Goal: Entertainment & Leisure: Consume media (video, audio)

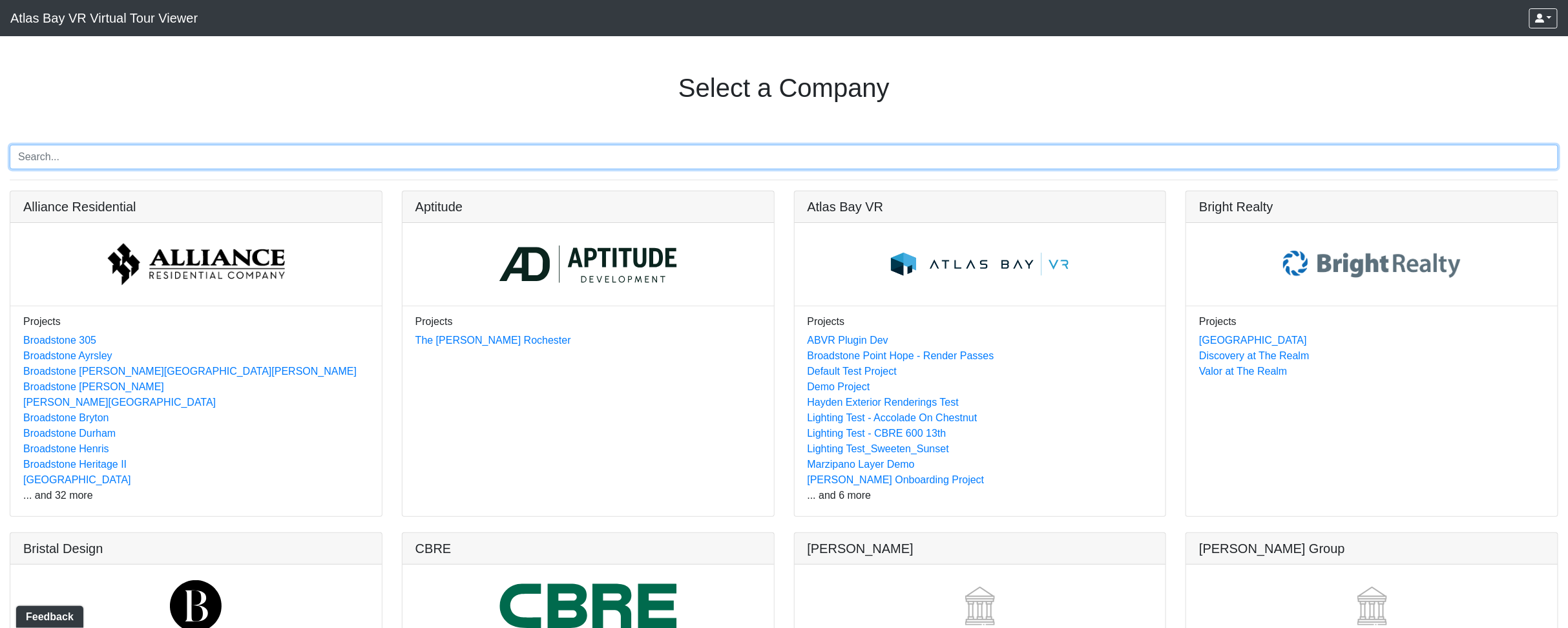
click at [275, 157] on input "Search" at bounding box center [784, 157] width 1549 height 24
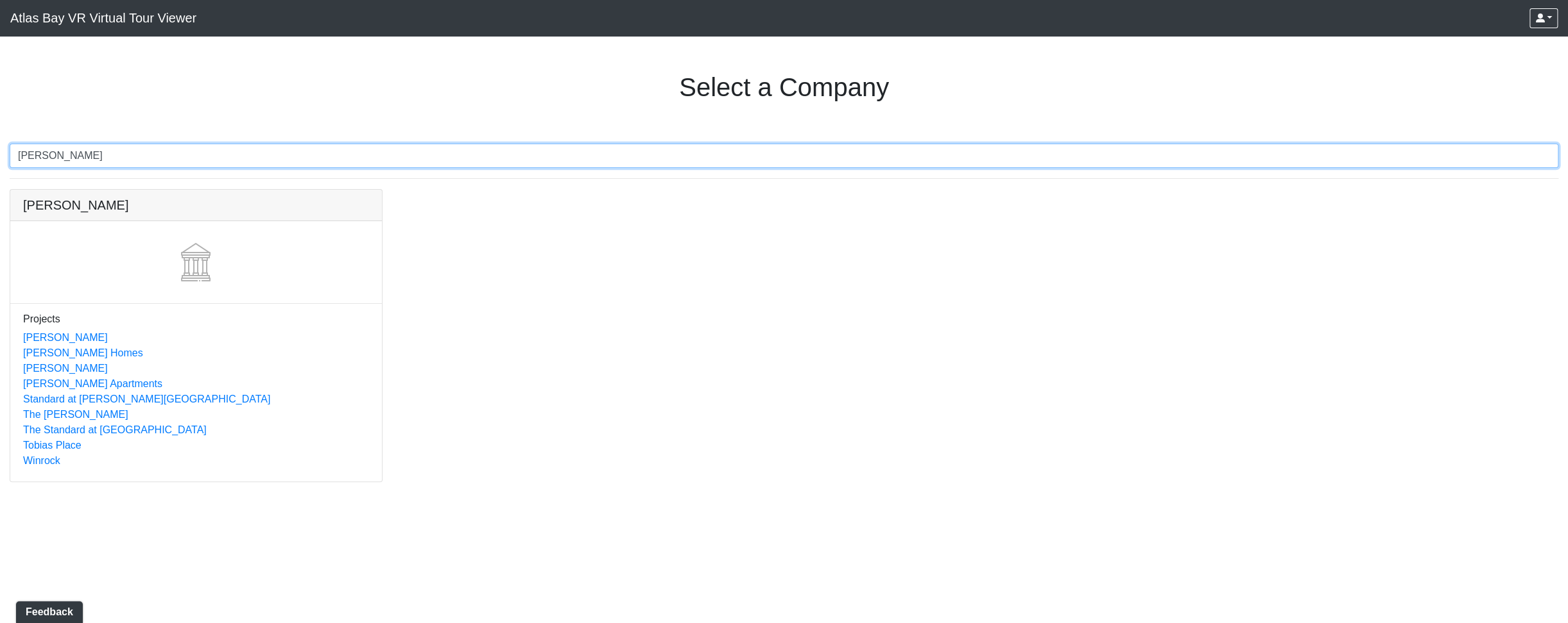
type input "tobias"
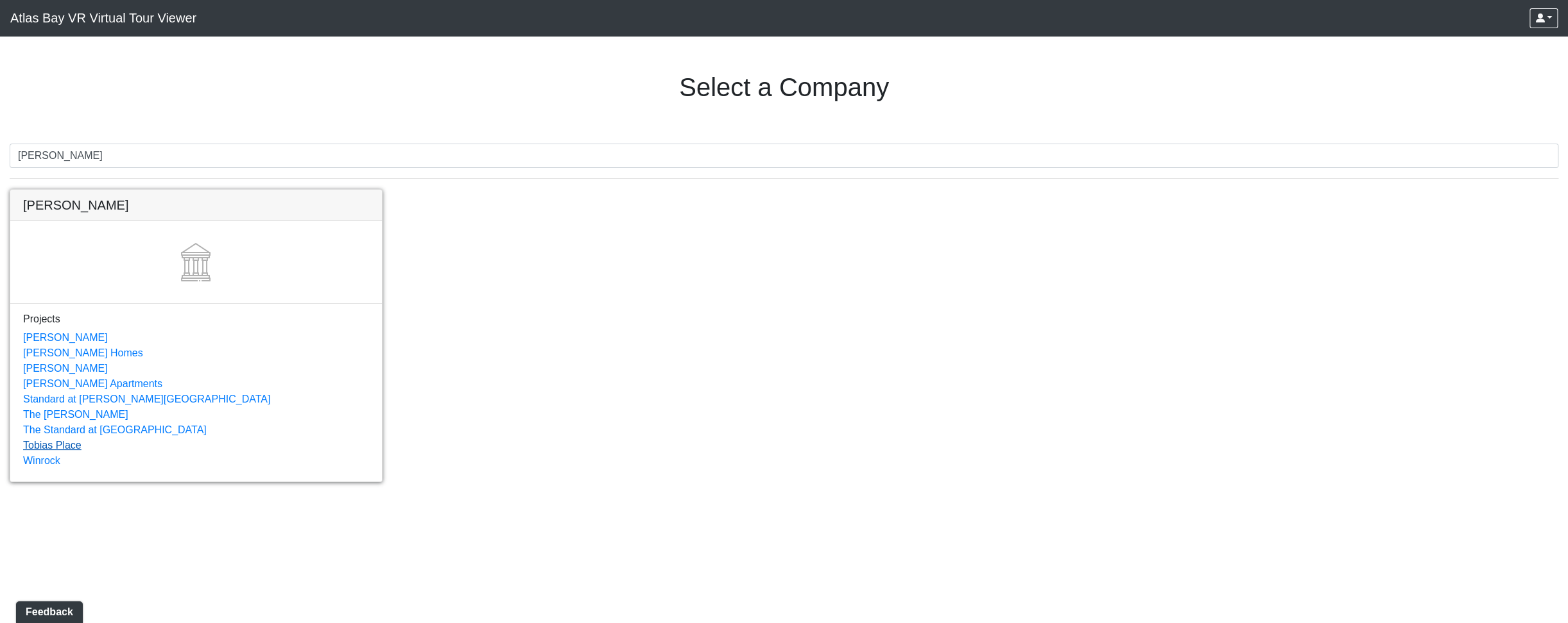
click at [58, 445] on link "Tobias Place" at bounding box center [52, 445] width 58 height 11
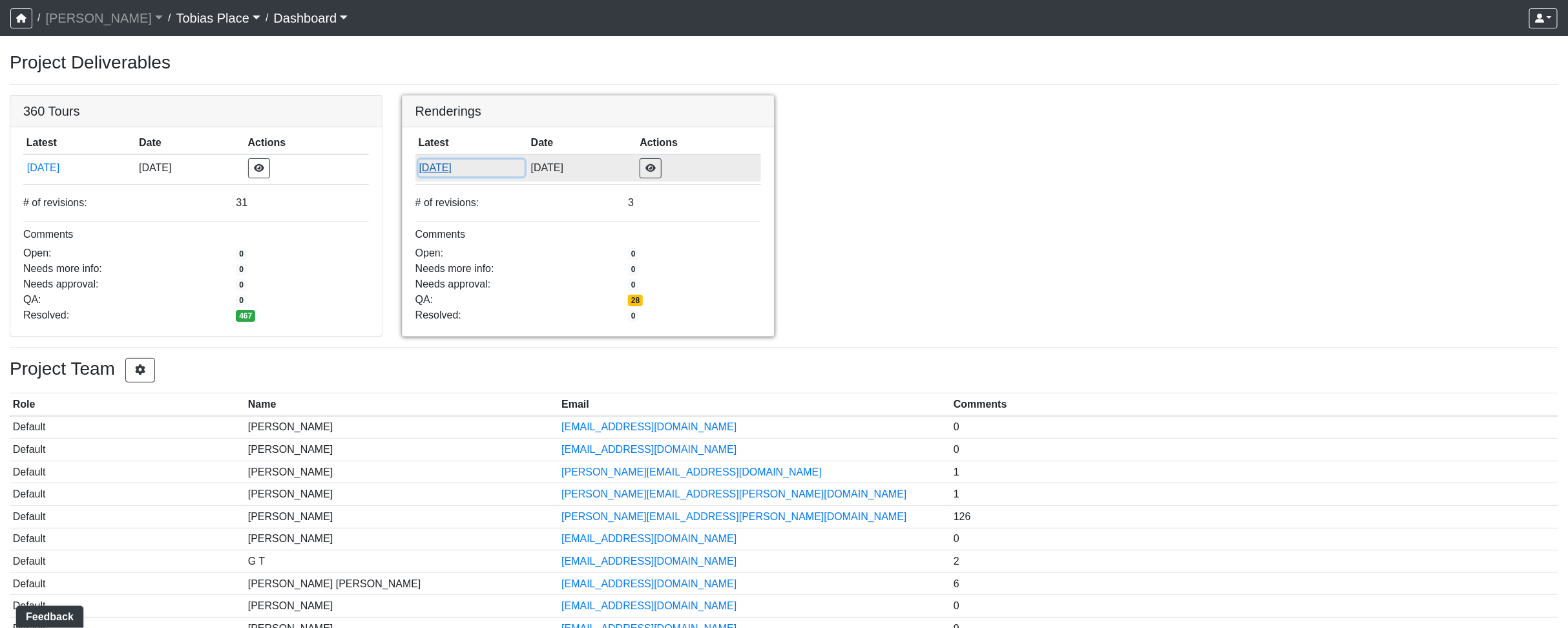
click at [431, 171] on button "[DATE]" at bounding box center [472, 167] width 107 height 17
